Goal: Information Seeking & Learning: Check status

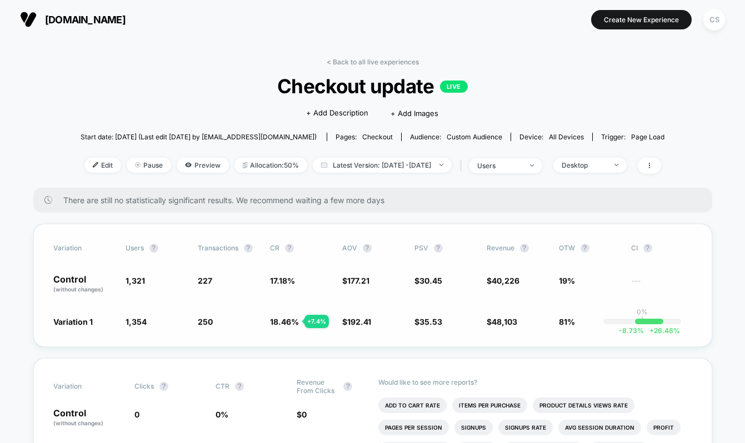
click at [504, 229] on div "Variation users ? Transactions ? CR ? AOV ? PSV ? Revenue ? OTW ? CI ? Control …" at bounding box center [372, 285] width 679 height 123
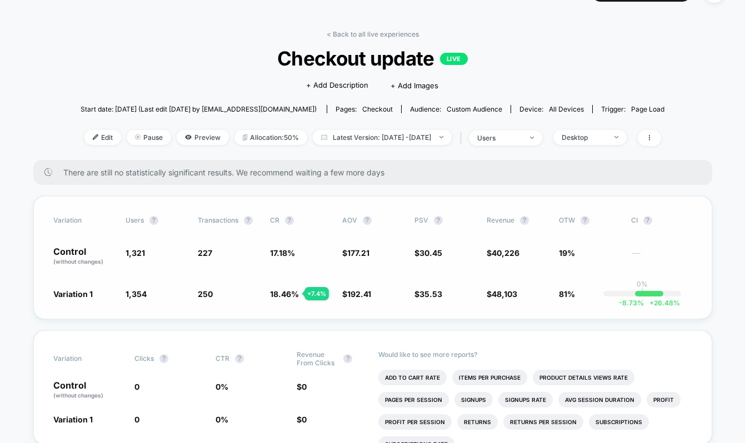
scroll to position [40, 0]
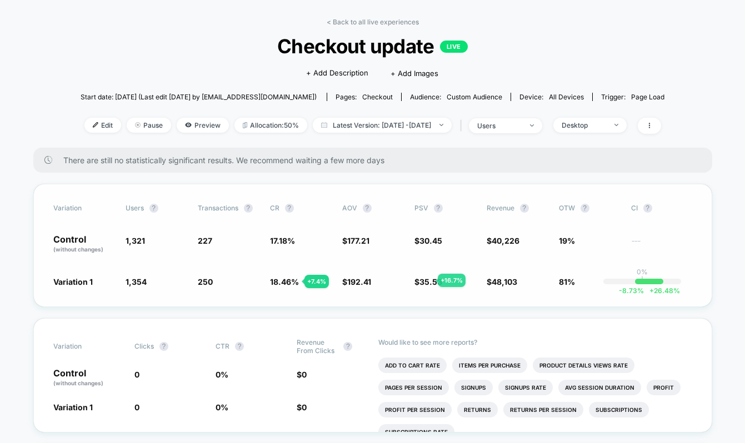
click at [424, 280] on span "35.53" at bounding box center [430, 281] width 23 height 9
click at [427, 277] on span "35.53" at bounding box center [430, 281] width 23 height 9
click at [595, 127] on div "Desktop" at bounding box center [583, 125] width 44 height 8
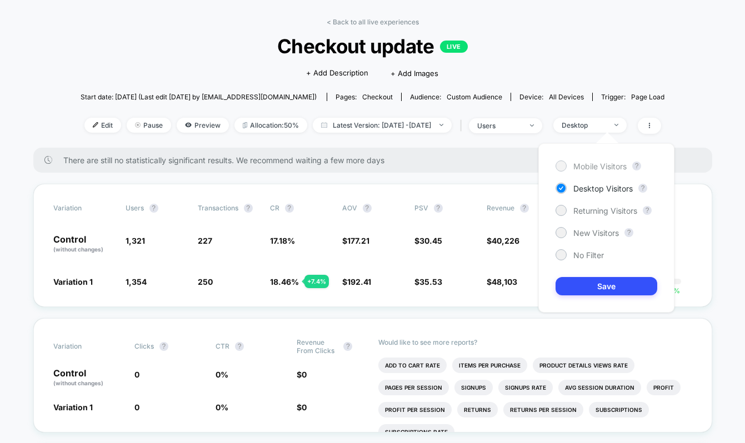
click at [600, 168] on span "Mobile Visitors" at bounding box center [599, 166] width 53 height 9
click at [593, 277] on button "Save" at bounding box center [606, 286] width 102 height 18
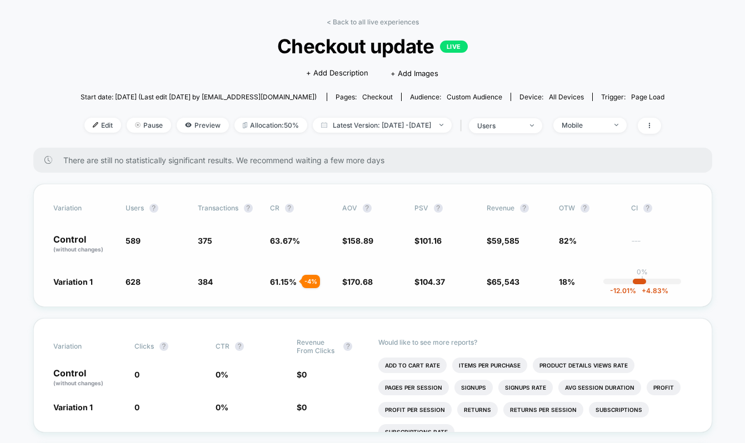
click at [307, 282] on div "- 4 %" at bounding box center [311, 281] width 18 height 13
click at [440, 283] on span "104.37" at bounding box center [432, 281] width 26 height 9
click at [600, 126] on div "Mobile" at bounding box center [583, 125] width 44 height 8
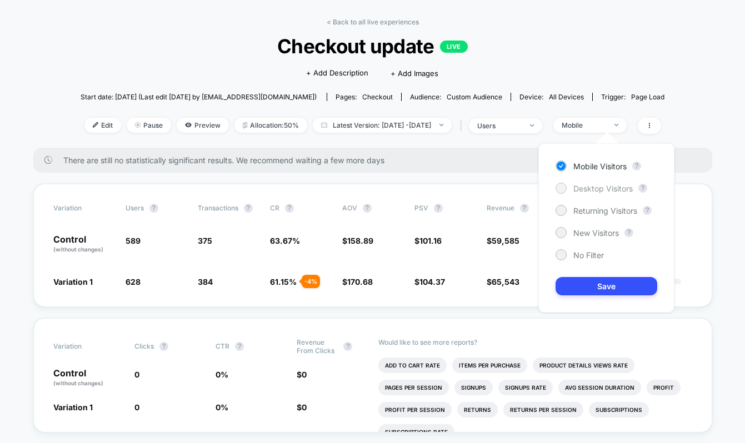
click at [570, 190] on div "Desktop Visitors" at bounding box center [593, 188] width 77 height 11
click at [576, 292] on button "Save" at bounding box center [606, 286] width 102 height 18
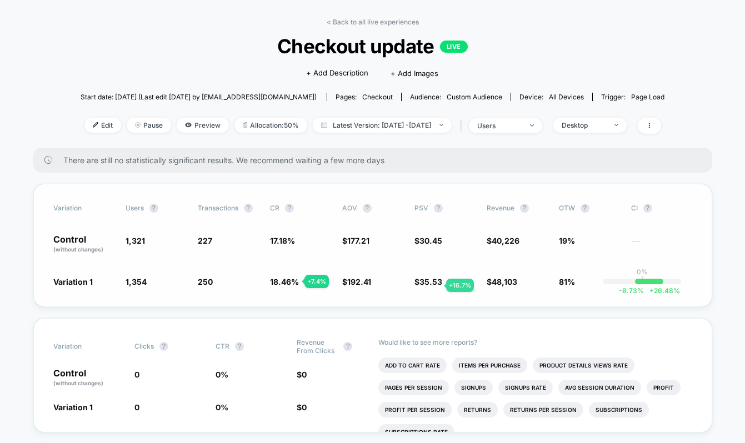
click at [433, 285] on span "35.53" at bounding box center [430, 281] width 23 height 9
click at [431, 123] on span "Latest Version: Jul 28, 2025 - Aug 19, 2025" at bounding box center [382, 125] width 139 height 15
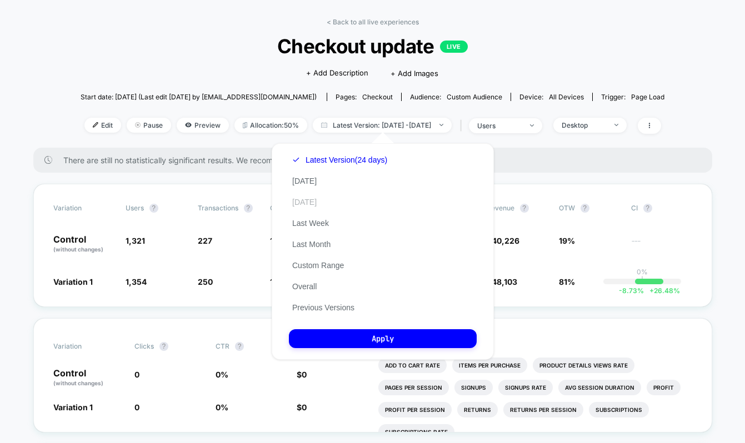
click at [312, 203] on button "Yesterday" at bounding box center [304, 202] width 31 height 10
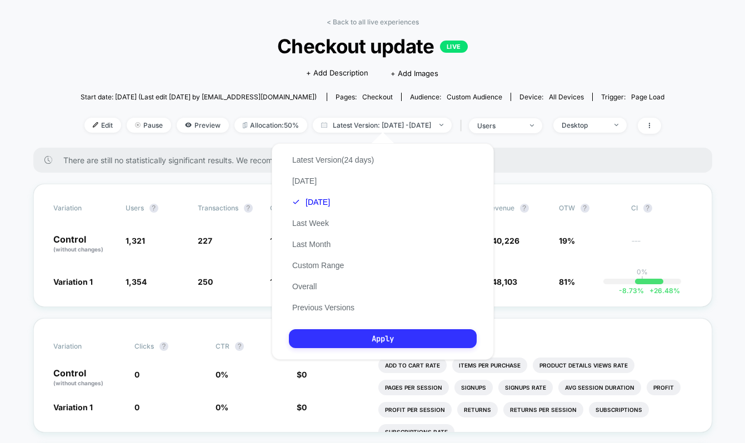
click at [393, 342] on button "Apply" at bounding box center [383, 338] width 188 height 19
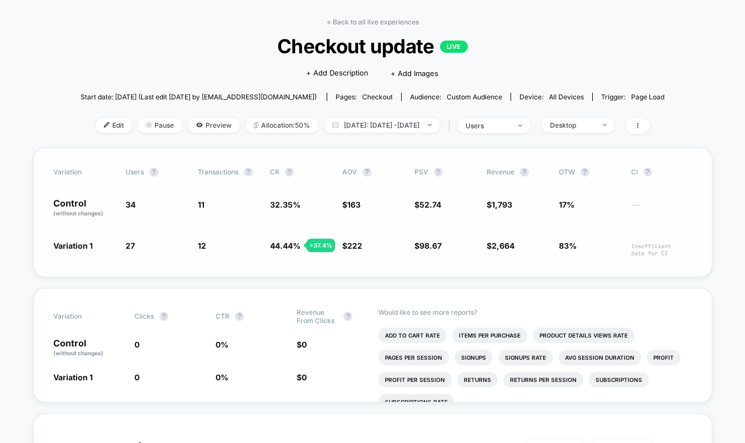
click at [387, 205] on span "$ 163" at bounding box center [372, 208] width 61 height 19
click at [433, 199] on span "$ 52.74" at bounding box center [444, 208] width 61 height 19
click at [424, 205] on span "52.74" at bounding box center [430, 204] width 22 height 9
click at [425, 236] on div "Variation users ? Transactions ? CR ? AOV ? PSV ? Revenue ? OTW ? CI ? Control …" at bounding box center [372, 212] width 679 height 129
click at [423, 238] on div "Variation users ? Transactions ? CR ? AOV ? PSV ? Revenue ? OTW ? CI ? Control …" at bounding box center [372, 212] width 679 height 129
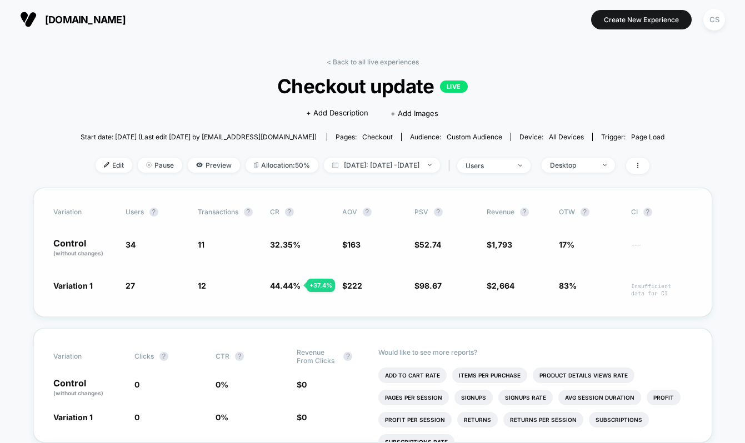
click at [418, 287] on span "$ 98.67 + 87.1 %" at bounding box center [427, 285] width 27 height 9
click at [399, 279] on div "Variation users ? Transactions ? CR ? AOV ? PSV ? Revenue ? OTW ? CI ? Control …" at bounding box center [372, 252] width 679 height 129
click at [411, 283] on div "Variation 1 27 - 20.6 % 12 + 37.4 % 44.44 % + 37.4 % $ 222 + 36.2 % $ 98.67 + 8…" at bounding box center [372, 288] width 639 height 17
click at [434, 165] on span "Yesterday: Aug 18, 2025 - Aug 18, 2025" at bounding box center [382, 165] width 116 height 15
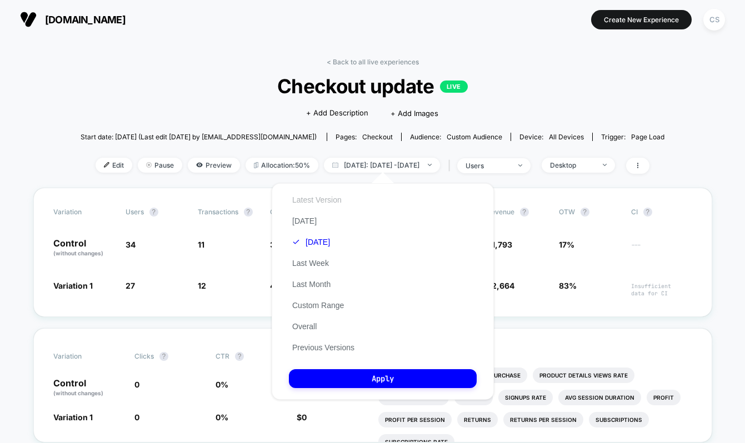
click at [311, 199] on button "Latest Version" at bounding box center [317, 200] width 56 height 10
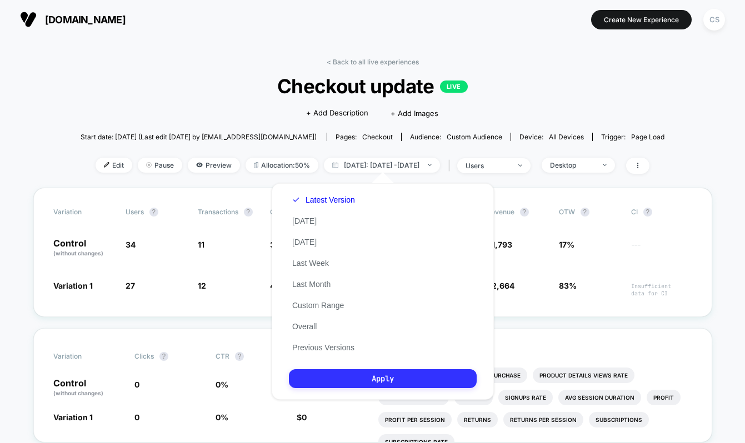
click at [363, 378] on button "Apply" at bounding box center [383, 378] width 188 height 19
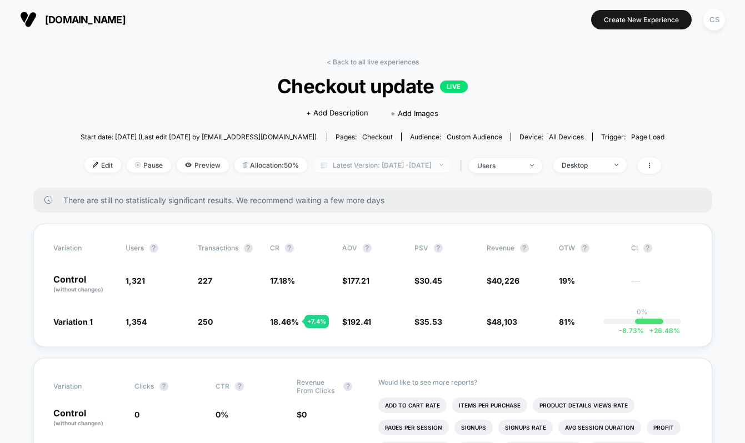
click at [405, 167] on span "Latest Version: Jul 28, 2025 - Aug 19, 2025" at bounding box center [382, 165] width 139 height 15
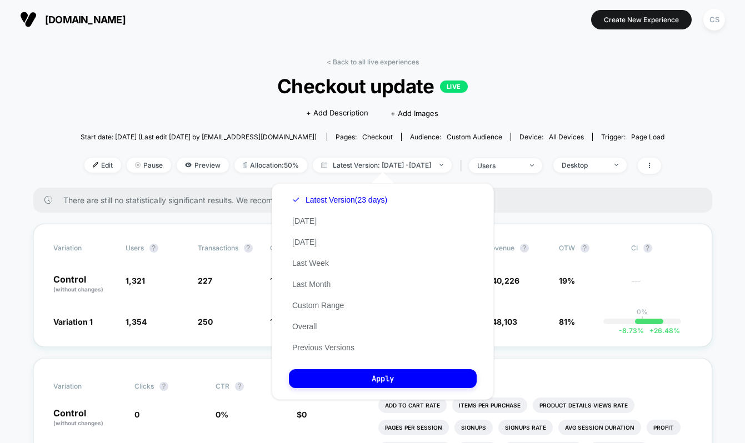
click at [325, 297] on div "Latest Version (23 days) Today Yesterday Last Week Last Month Custom Range Over…" at bounding box center [340, 273] width 102 height 169
click at [325, 302] on button "Custom Range" at bounding box center [318, 305] width 58 height 10
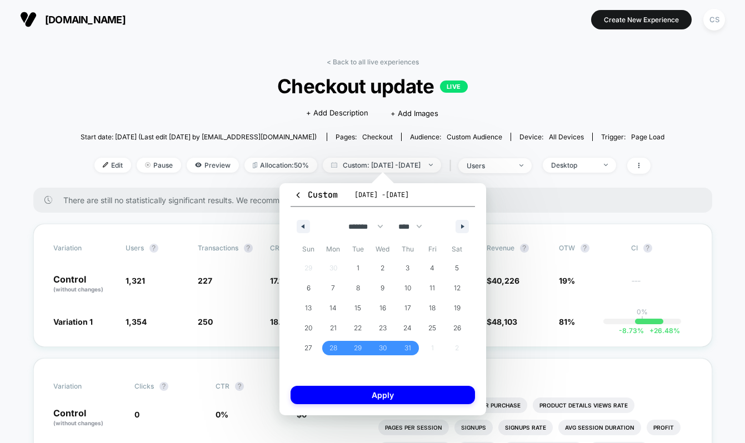
click at [409, 193] on span "Jul 28, 2025 - Aug 19, 2025" at bounding box center [381, 194] width 54 height 9
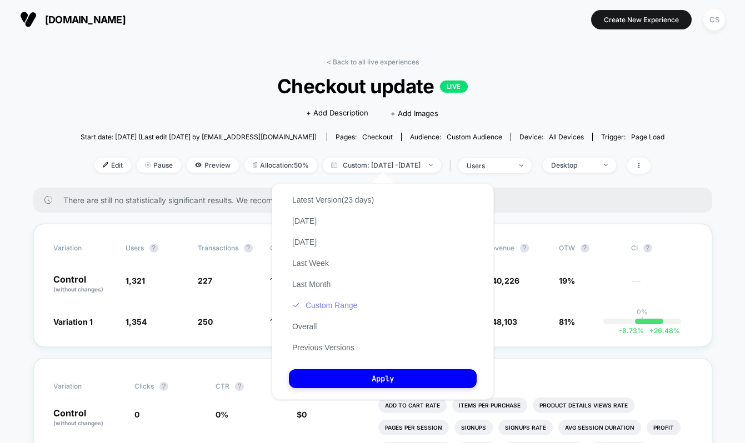
click at [333, 304] on button "Custom Range" at bounding box center [325, 305] width 72 height 10
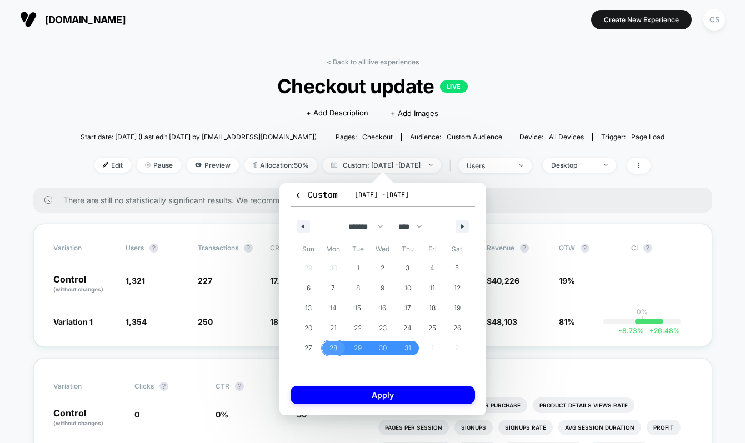
click at [332, 342] on span "28" at bounding box center [333, 348] width 8 height 20
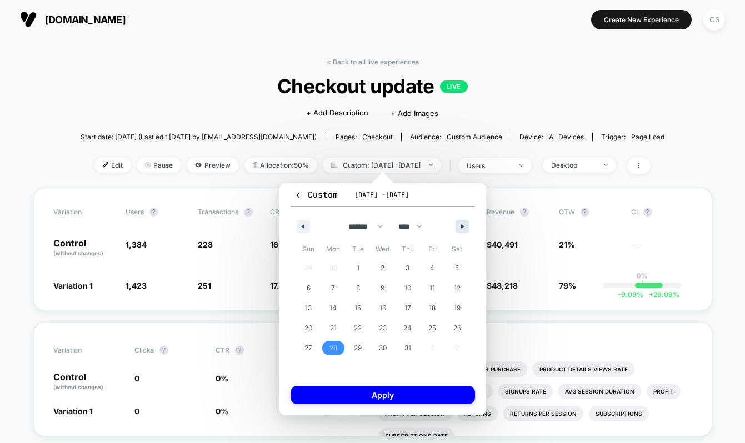
click at [465, 224] on icon "button" at bounding box center [464, 226] width 6 height 4
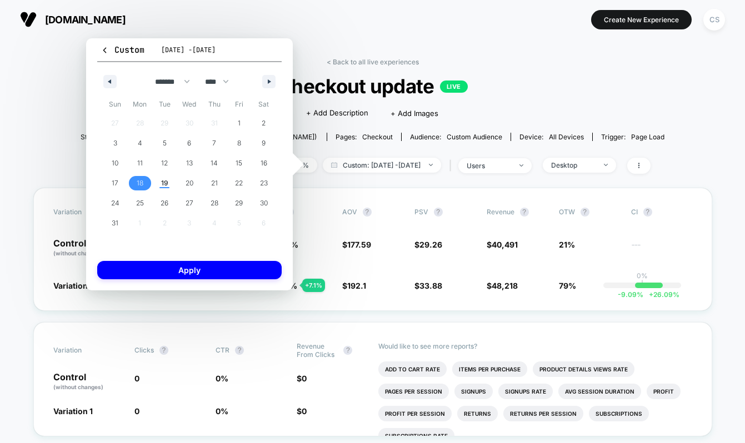
click at [138, 185] on span "18" at bounding box center [140, 183] width 7 height 20
select select "*"
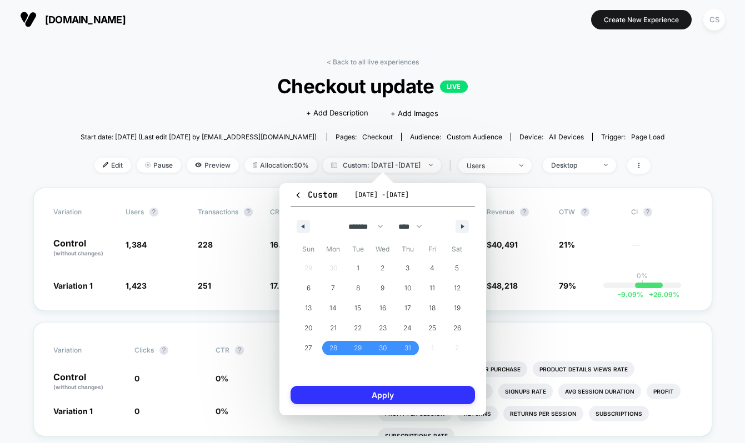
click at [350, 394] on button "Apply" at bounding box center [382, 395] width 184 height 18
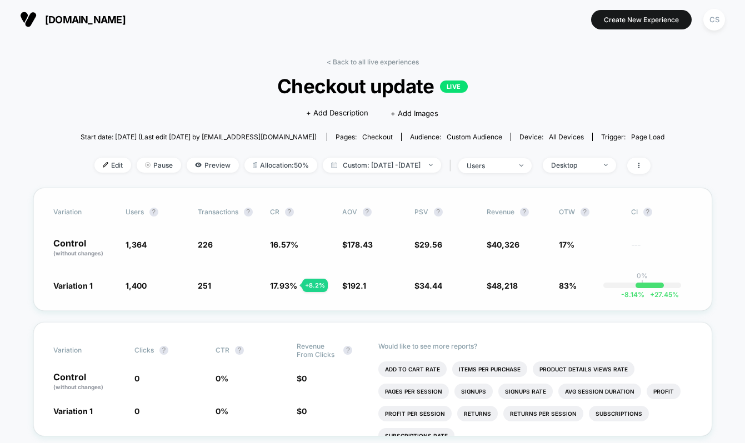
click at [443, 284] on span "$ 34.44 + 16.5 %" at bounding box center [444, 285] width 61 height 11
click at [650, 160] on span at bounding box center [638, 166] width 23 height 16
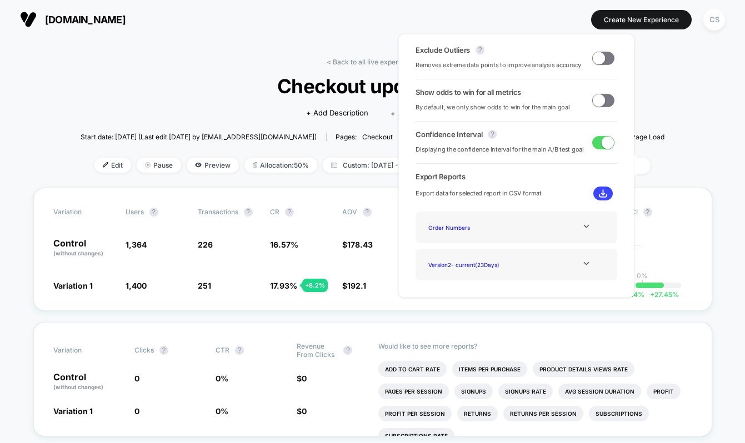
click at [600, 197] on img at bounding box center [603, 193] width 8 height 8
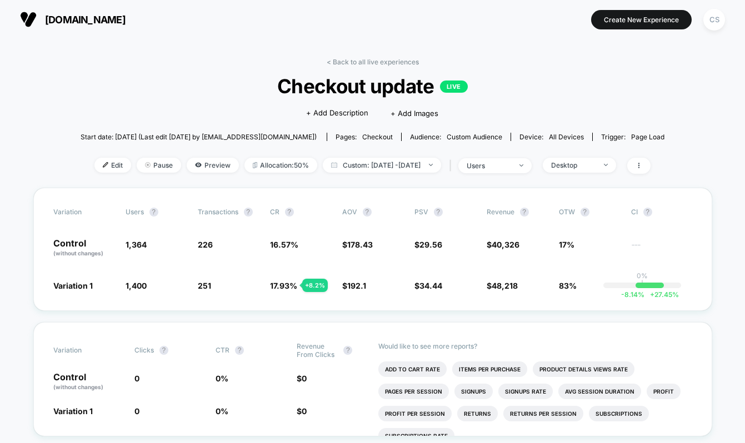
click at [639, 165] on icon at bounding box center [638, 166] width 1 height 6
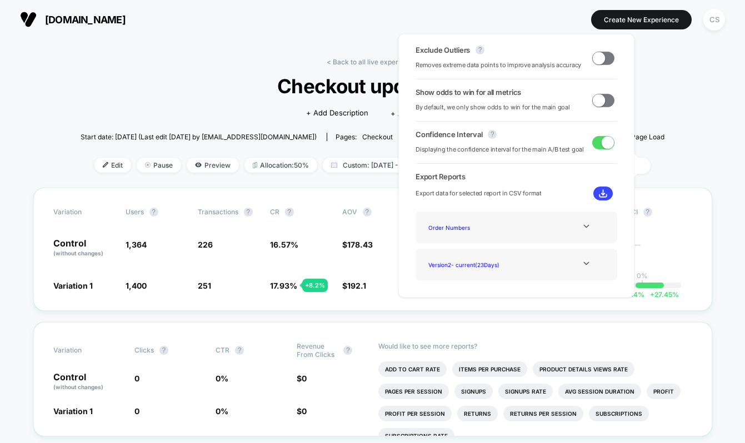
click at [583, 231] on div "Order Numbers" at bounding box center [516, 227] width 185 height 15
click at [584, 229] on icon at bounding box center [586, 226] width 8 height 8
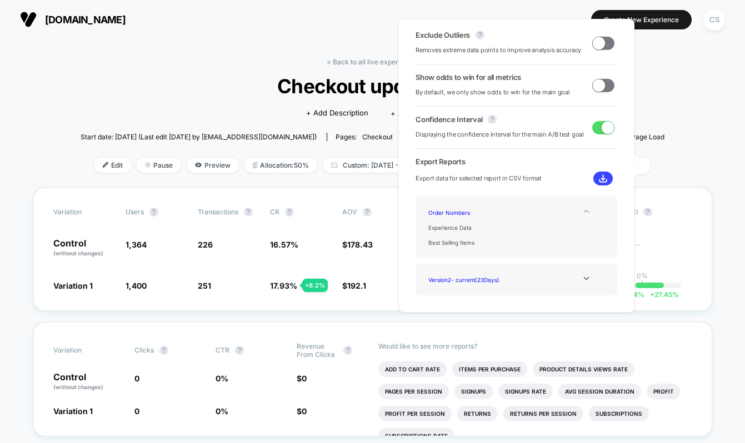
click at [586, 212] on icon at bounding box center [586, 211] width 8 height 8
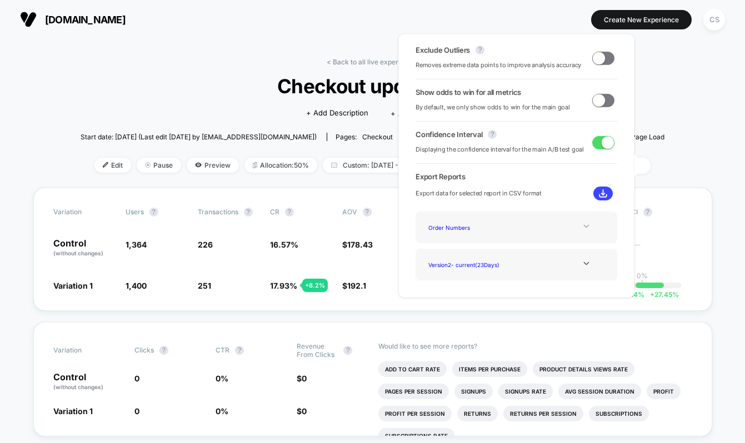
click at [576, 232] on div "Order Numbers" at bounding box center [516, 227] width 185 height 15
click at [582, 228] on icon at bounding box center [586, 226] width 8 height 8
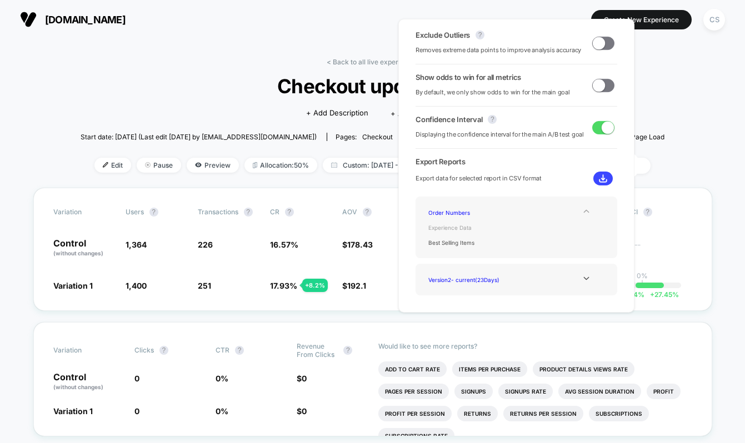
click at [467, 232] on div "Experience Data" at bounding box center [468, 227] width 89 height 15
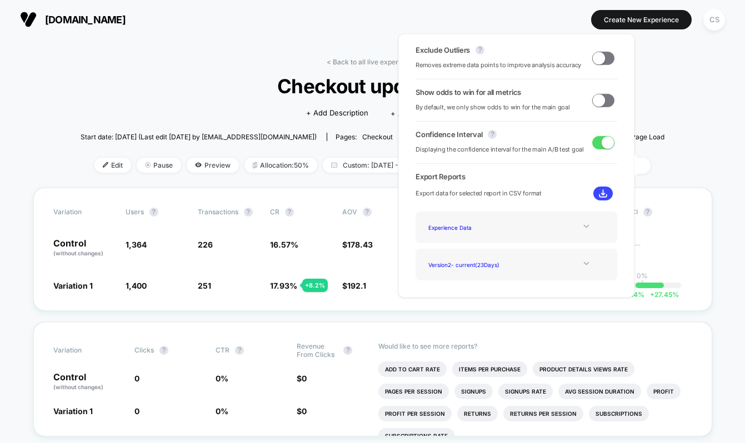
click at [574, 263] on div at bounding box center [586, 263] width 45 height 8
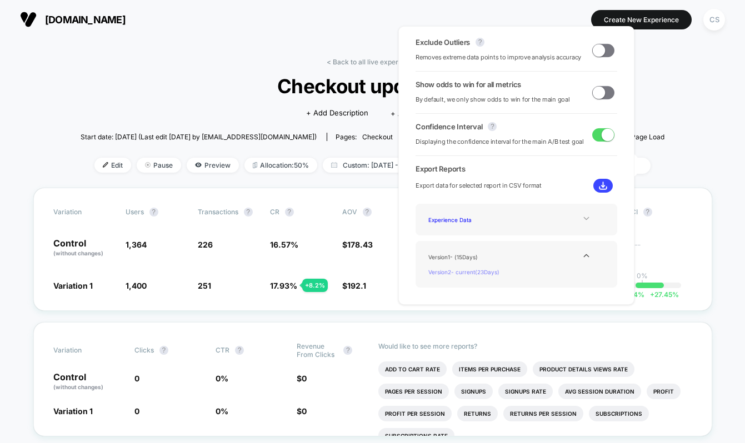
click at [483, 273] on div "Version 2 - current ( 23 Days)" at bounding box center [468, 271] width 89 height 15
click at [504, 272] on div "Version 2 - current ( 23 Days)" at bounding box center [468, 271] width 89 height 15
click at [605, 183] on button at bounding box center [602, 186] width 19 height 14
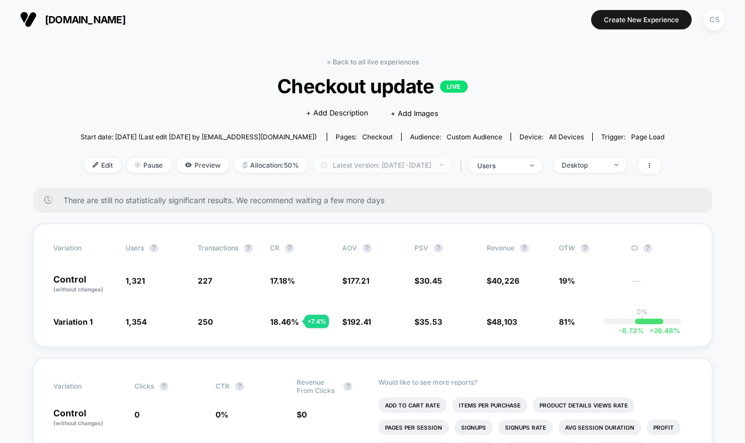
click at [416, 167] on span "Latest Version: Jul 28, 2025 - Aug 18, 2025" at bounding box center [382, 165] width 139 height 15
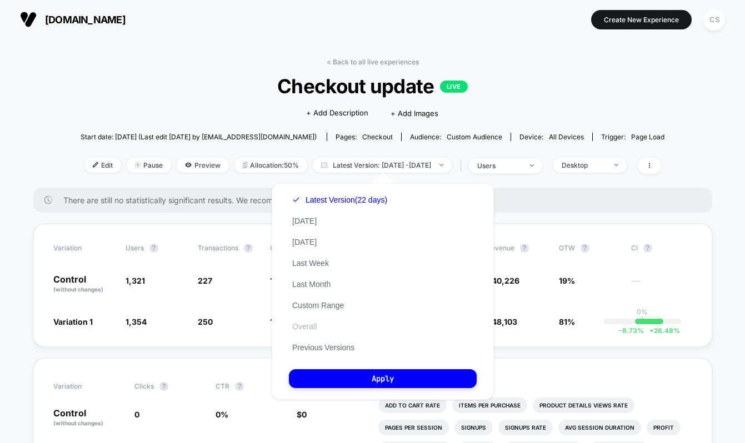
click at [311, 331] on button "Overall" at bounding box center [304, 327] width 31 height 10
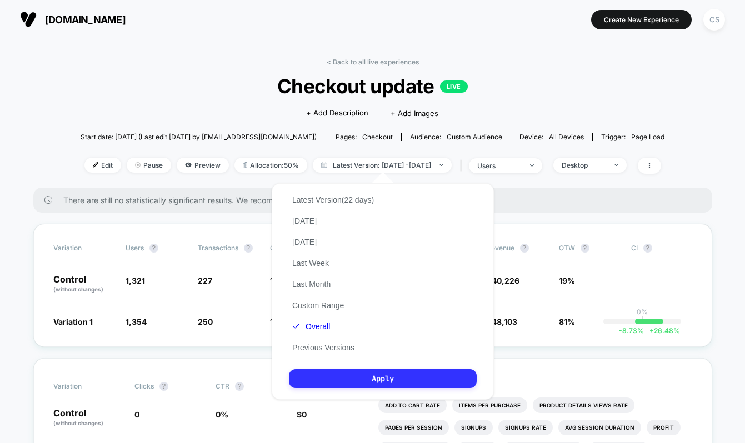
click at [351, 376] on button "Apply" at bounding box center [383, 378] width 188 height 19
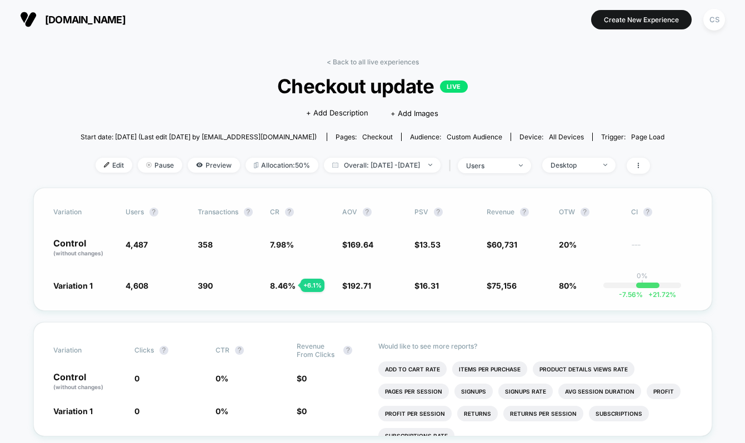
click at [469, 277] on div "Variation users ? Transactions ? CR ? AOV ? PSV ? Revenue ? OTW ? CI ? Control …" at bounding box center [372, 249] width 679 height 123
click at [586, 166] on div "Desktop" at bounding box center [572, 165] width 44 height 8
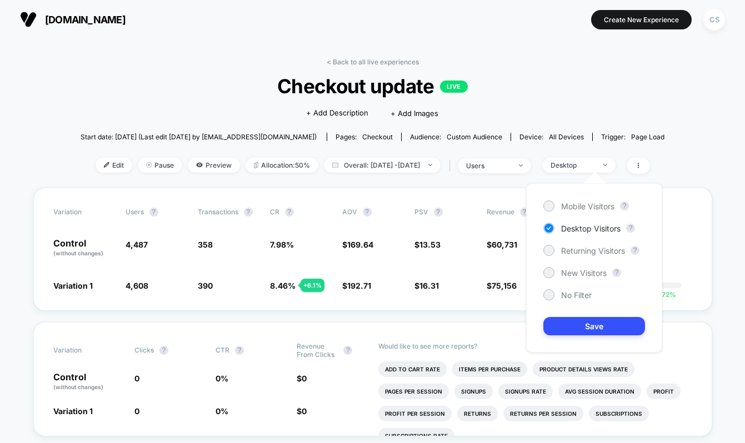
click at [326, 68] on div "< Back to all live experiences Checkout update LIVE Click to edit experience de…" at bounding box center [373, 123] width 584 height 130
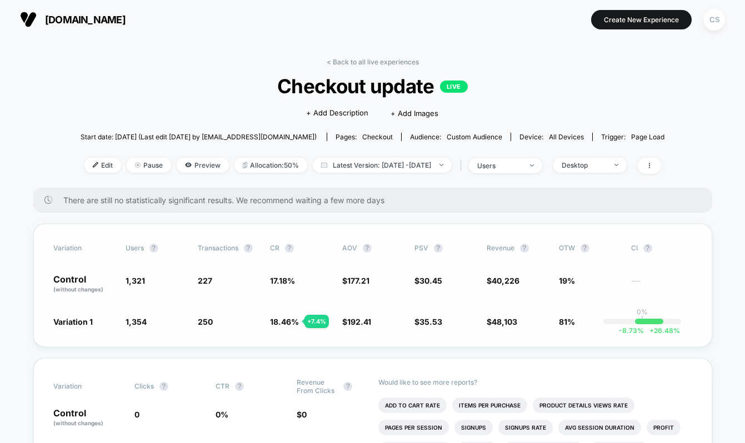
drag, startPoint x: 123, startPoint y: 280, endPoint x: 162, endPoint y: 280, distance: 38.9
click at [162, 280] on div "Control (without changes) 1,321 227 17.18 % $ 177.21 $ 30.45 $ 40,226 19% ---" at bounding box center [372, 284] width 639 height 19
